Goal: Task Accomplishment & Management: Use online tool/utility

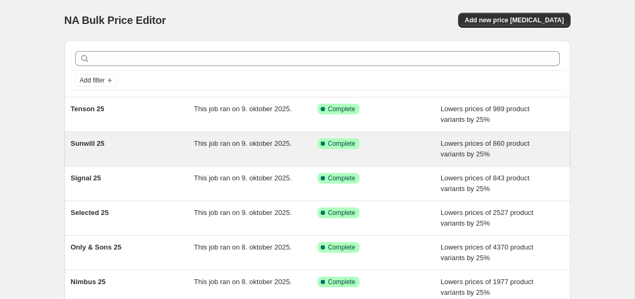
click at [143, 153] on div "Sunwill 25" at bounding box center [133, 148] width 124 height 21
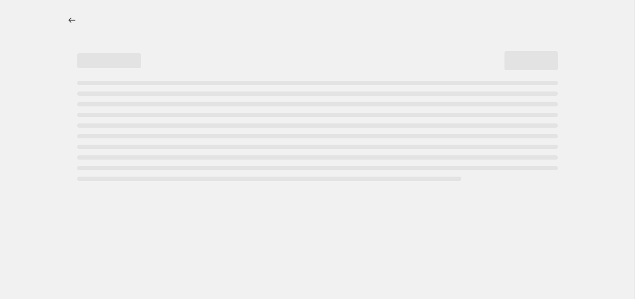
select select "percentage"
select select "no_change"
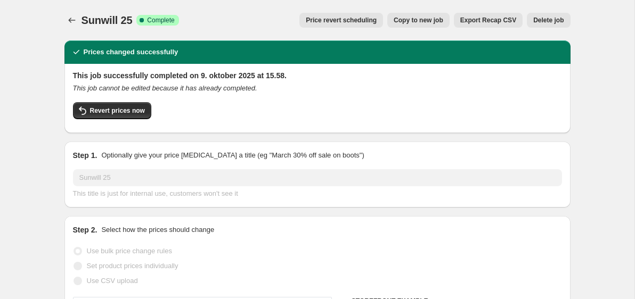
select select "vendor"
click at [416, 23] on span "Copy to new job" at bounding box center [418, 20] width 50 height 9
select select "percentage"
select select "no_change"
select select "vendor"
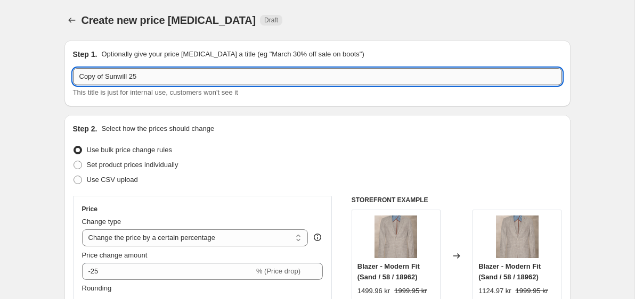
drag, startPoint x: 130, startPoint y: 77, endPoint x: 75, endPoint y: 80, distance: 55.5
click at [75, 80] on input "Copy of Sunwill 25" at bounding box center [317, 76] width 489 height 17
type input "[PERSON_NAME] 25"
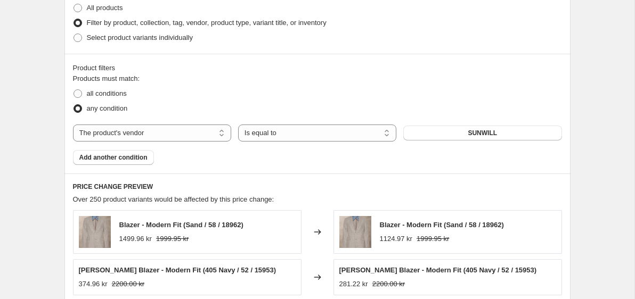
scroll to position [599, 0]
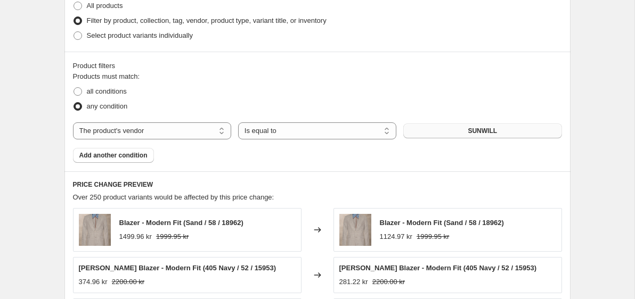
click at [435, 128] on button "SUNWILL" at bounding box center [482, 131] width 158 height 15
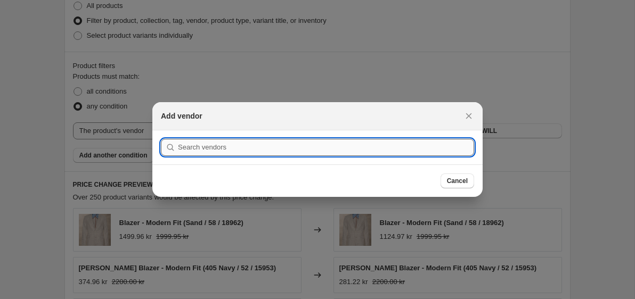
click at [379, 155] on input ":r3v:" at bounding box center [326, 147] width 296 height 17
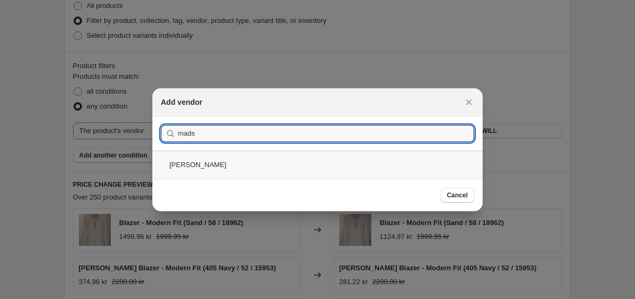
type input "mads"
click at [336, 163] on div "[PERSON_NAME]" at bounding box center [317, 165] width 330 height 28
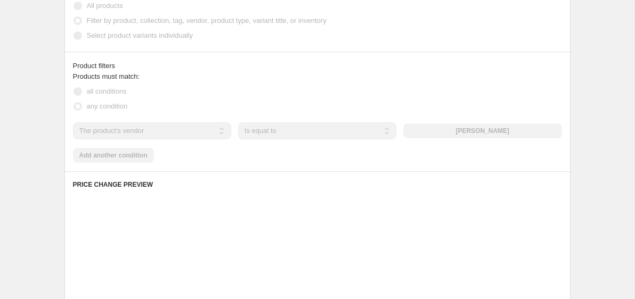
click at [574, 83] on div "Create new price [MEDICAL_DATA]. This page is ready Create new price [MEDICAL_D…" at bounding box center [317, 23] width 531 height 1244
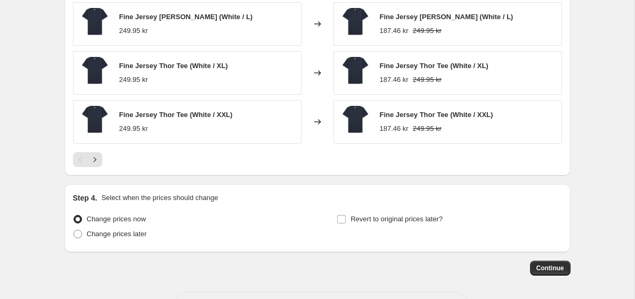
scroll to position [944, 0]
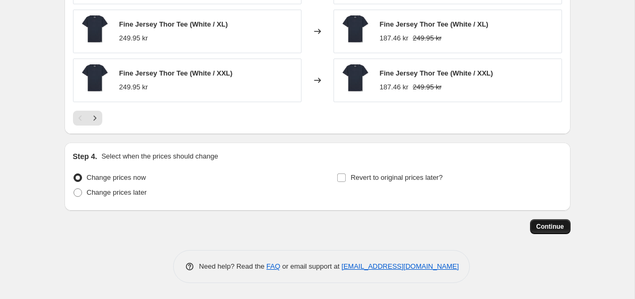
click at [551, 228] on span "Continue" at bounding box center [550, 227] width 28 height 9
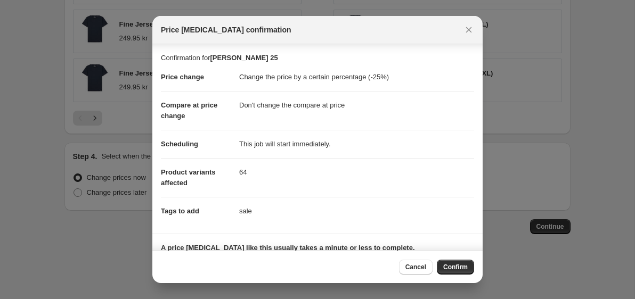
scroll to position [79, 0]
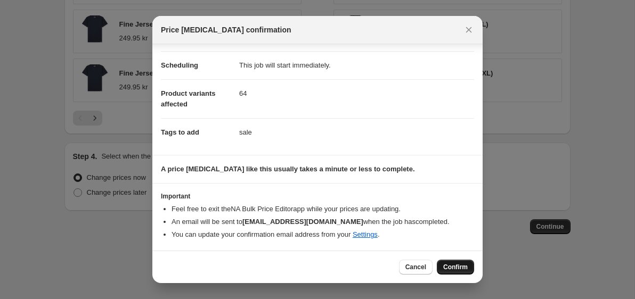
click at [456, 267] on span "Confirm" at bounding box center [455, 267] width 24 height 9
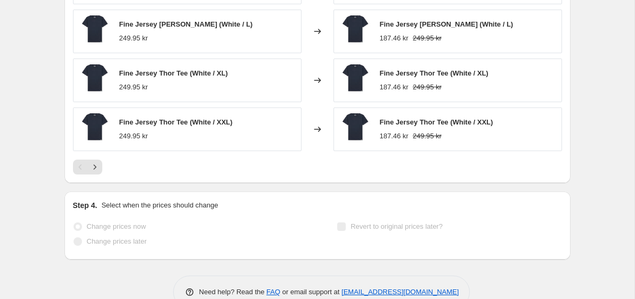
click at [305, 127] on div "Changed to" at bounding box center [317, 130] width 32 height 44
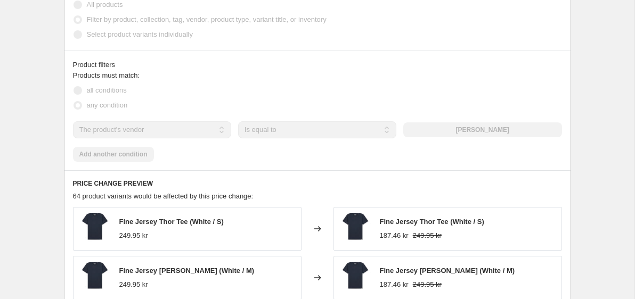
scroll to position [0, 0]
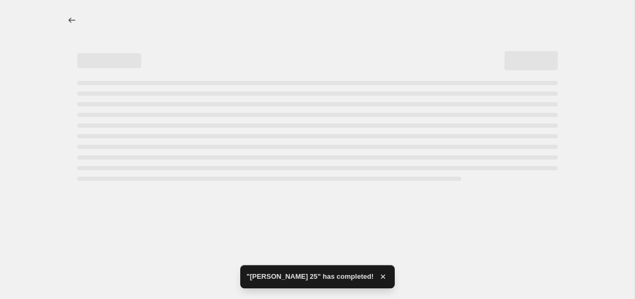
select select "percentage"
select select "no_change"
select select "vendor"
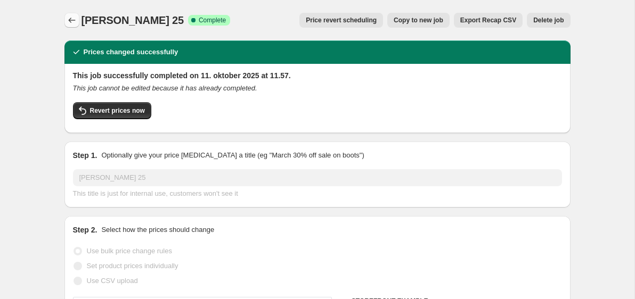
click at [71, 20] on icon "Price change jobs" at bounding box center [72, 20] width 11 height 11
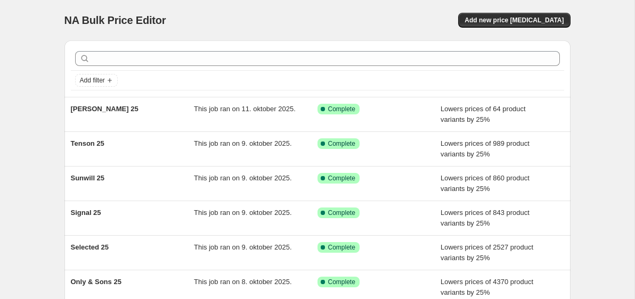
click at [31, 57] on div "NA Bulk Price Editor. This page is ready NA Bulk Price Editor Add new price [ME…" at bounding box center [317, 274] width 634 height 548
click at [545, 21] on span "Add new price [MEDICAL_DATA]" at bounding box center [513, 20] width 99 height 9
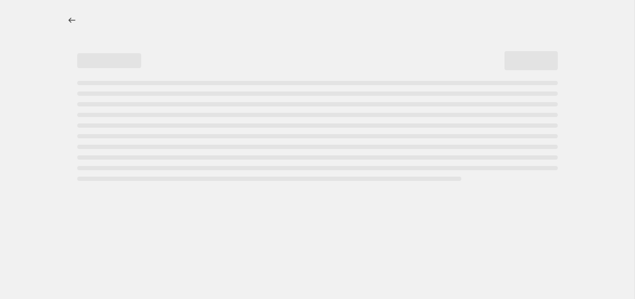
select select "percentage"
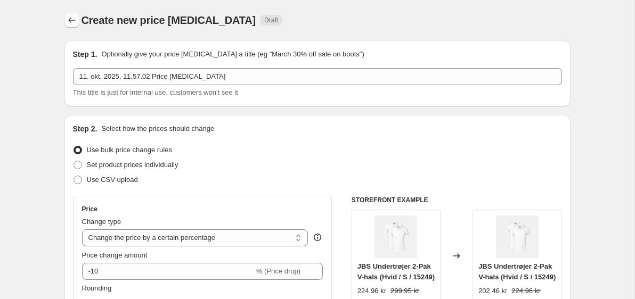
click at [73, 21] on icon "Price change jobs" at bounding box center [72, 20] width 11 height 11
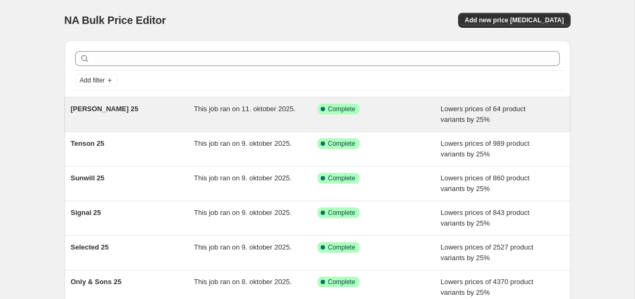
click at [162, 121] on div "[PERSON_NAME] 25" at bounding box center [133, 114] width 124 height 21
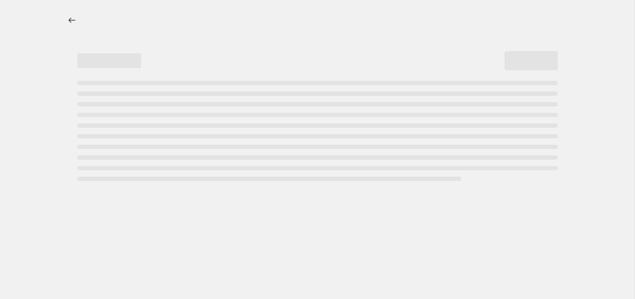
select select "percentage"
select select "no_change"
select select "vendor"
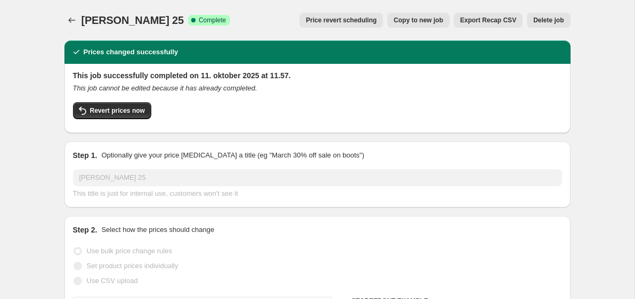
click at [397, 21] on span "Copy to new job" at bounding box center [418, 20] width 50 height 9
select select "percentage"
select select "no_change"
select select "vendor"
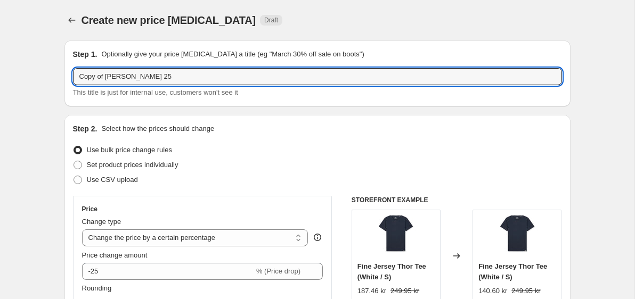
drag, startPoint x: 157, startPoint y: 77, endPoint x: 60, endPoint y: 76, distance: 96.4
type input "Minimum 25"
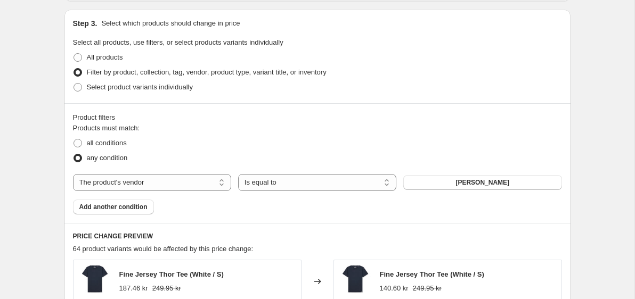
scroll to position [686, 0]
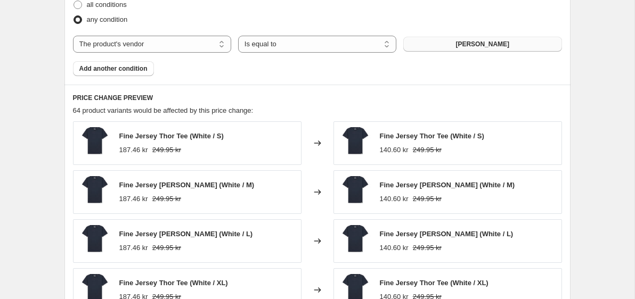
click at [418, 41] on button "[PERSON_NAME]" at bounding box center [482, 44] width 158 height 15
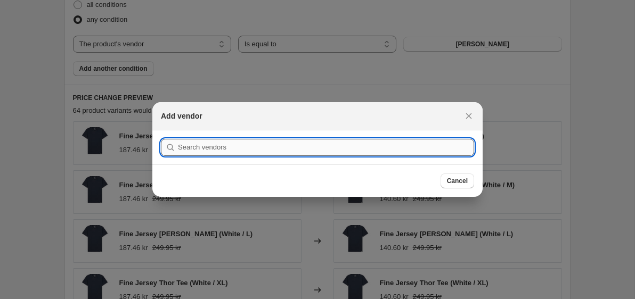
click at [257, 151] on input ":rcg:" at bounding box center [326, 147] width 296 height 17
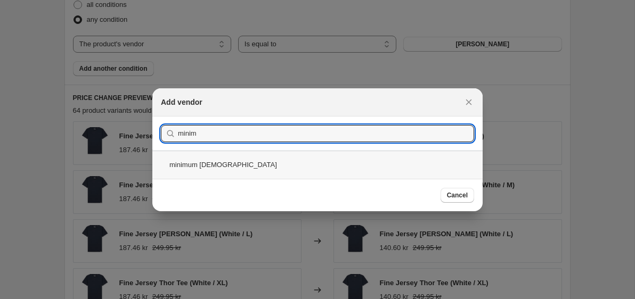
type input "minim"
click at [255, 168] on div "minimum [DEMOGRAPHIC_DATA]" at bounding box center [317, 165] width 330 height 28
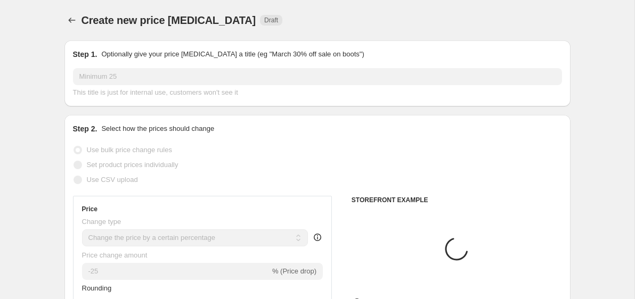
scroll to position [686, 0]
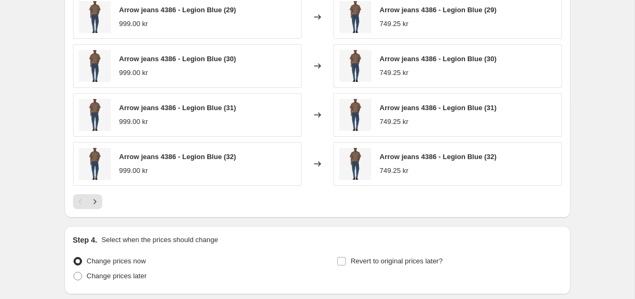
scroll to position [944, 0]
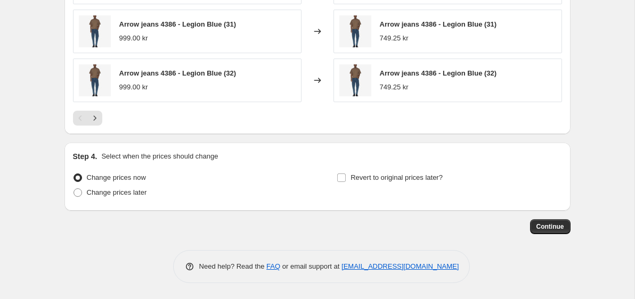
click at [552, 231] on button "Continue" at bounding box center [550, 226] width 40 height 15
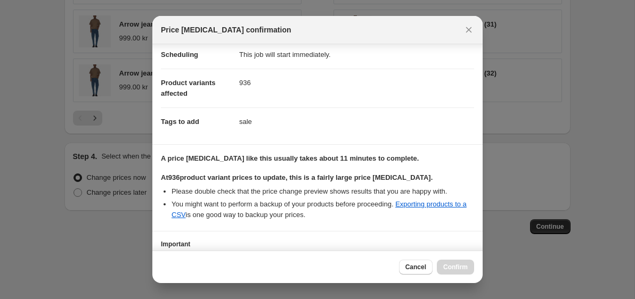
scroll to position [170, 0]
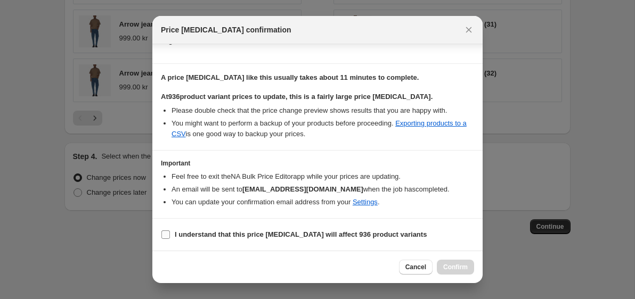
click at [289, 232] on b "I understand that this price [MEDICAL_DATA] will affect 936 product variants" at bounding box center [301, 235] width 252 height 8
click at [170, 232] on input "I understand that this price [MEDICAL_DATA] will affect 936 product variants" at bounding box center [165, 235] width 9 height 9
checkbox input "true"
click at [456, 268] on span "Confirm" at bounding box center [455, 267] width 24 height 9
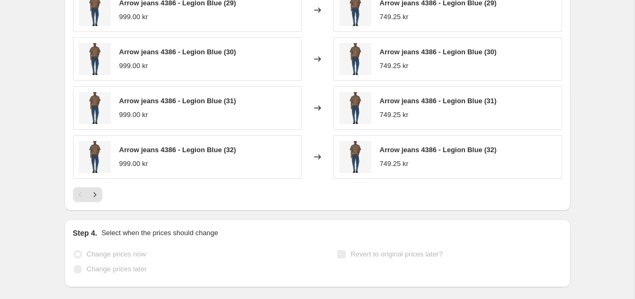
scroll to position [972, 0]
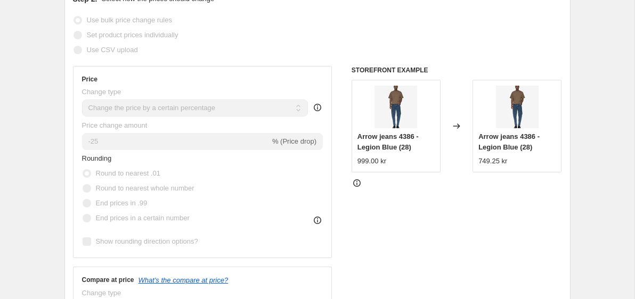
scroll to position [0, 0]
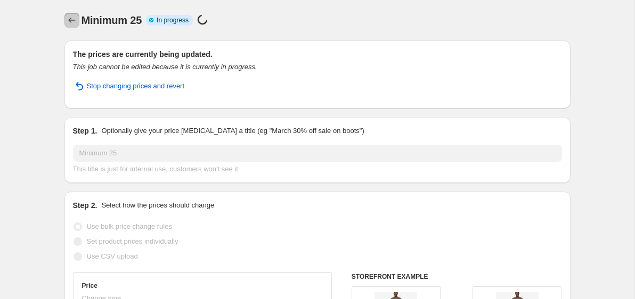
click at [70, 20] on icon "Price change jobs" at bounding box center [71, 20] width 7 height 5
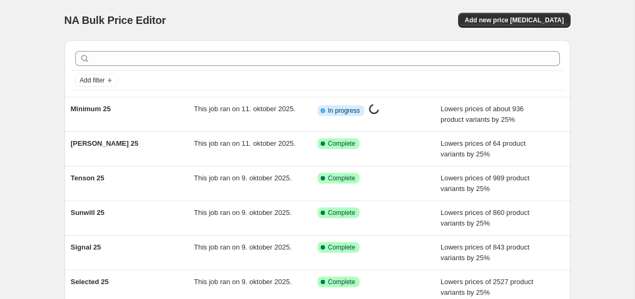
click at [604, 44] on div "NA Bulk Price Editor. This page is ready NA Bulk Price Editor Add new price [ME…" at bounding box center [317, 274] width 634 height 548
